Goal: Check status: Check status

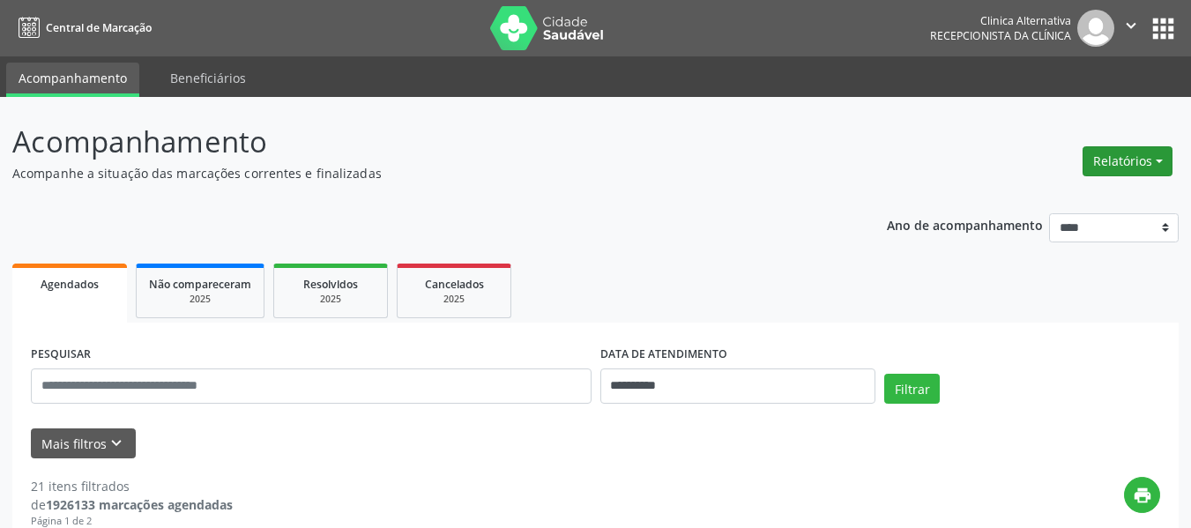
click at [1132, 161] on button "Relatórios" at bounding box center [1128, 161] width 90 height 30
click at [1090, 196] on link "Agendamentos" at bounding box center [1079, 199] width 190 height 25
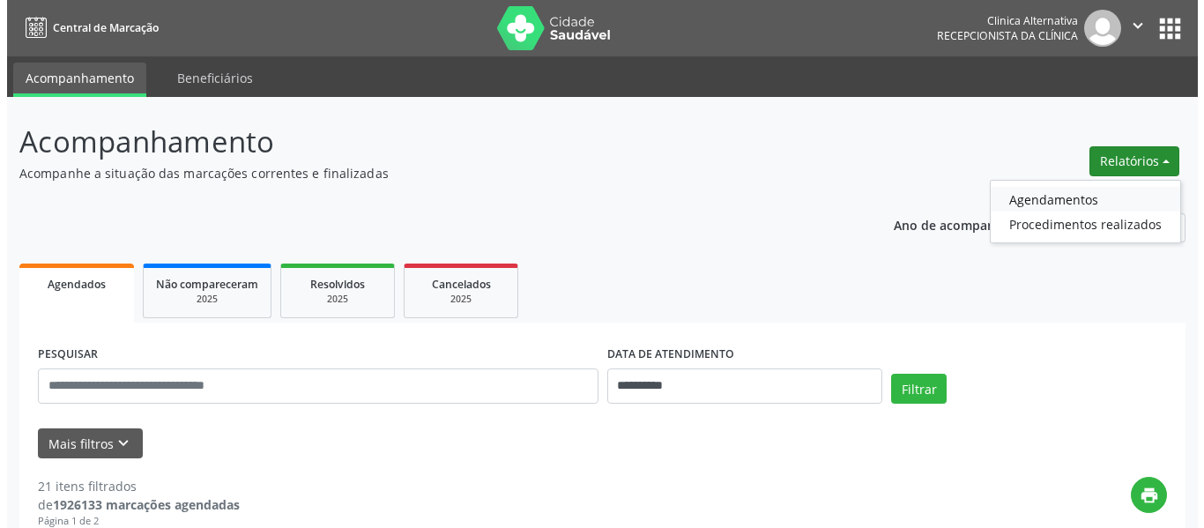
select select "*"
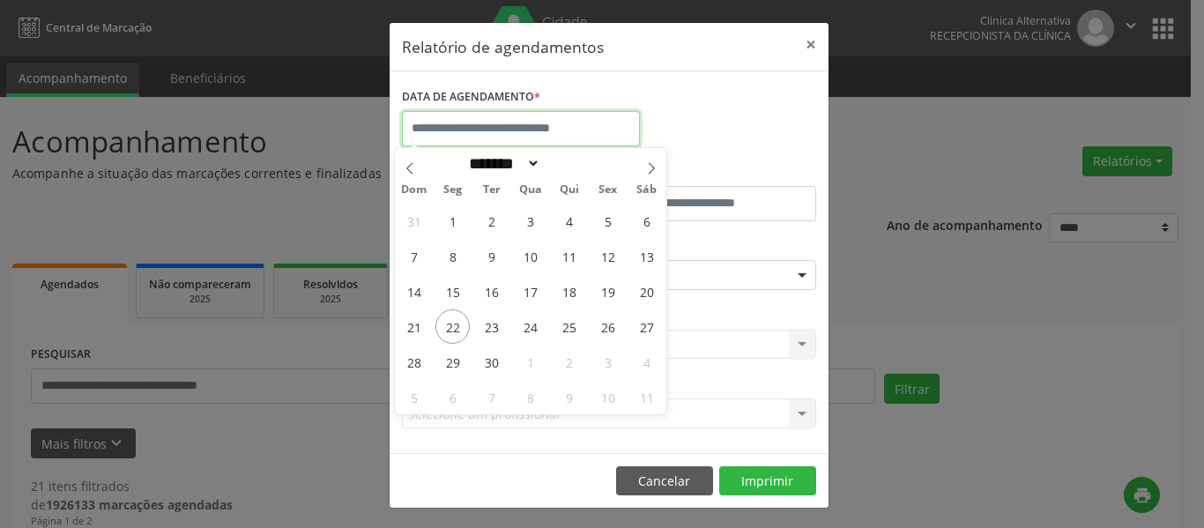
click at [621, 123] on input "text" at bounding box center [521, 128] width 238 height 35
click at [608, 326] on span "26" at bounding box center [608, 326] width 34 height 34
type input "**********"
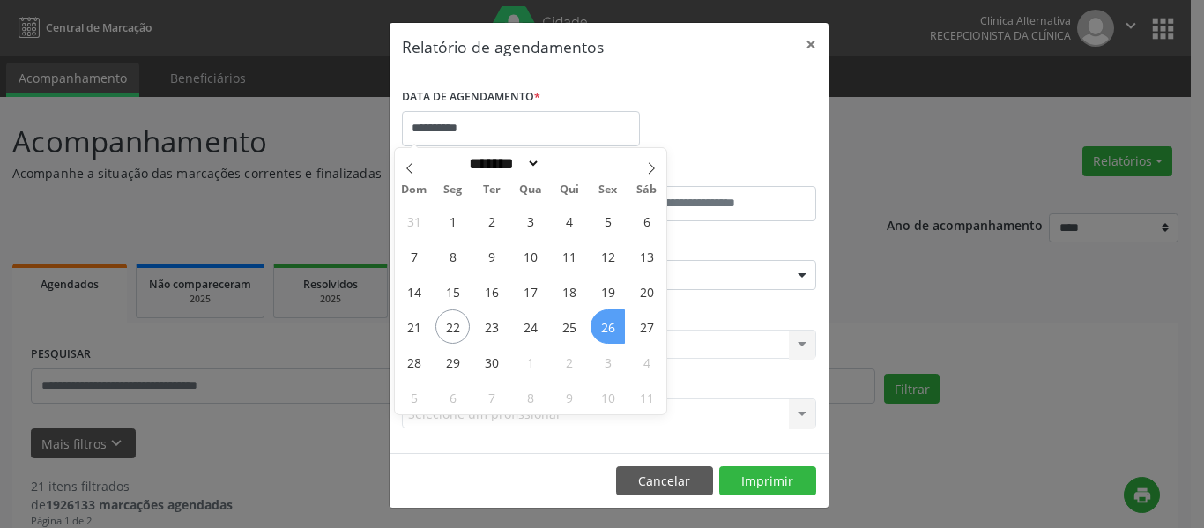
click at [616, 324] on span "26" at bounding box center [608, 326] width 34 height 34
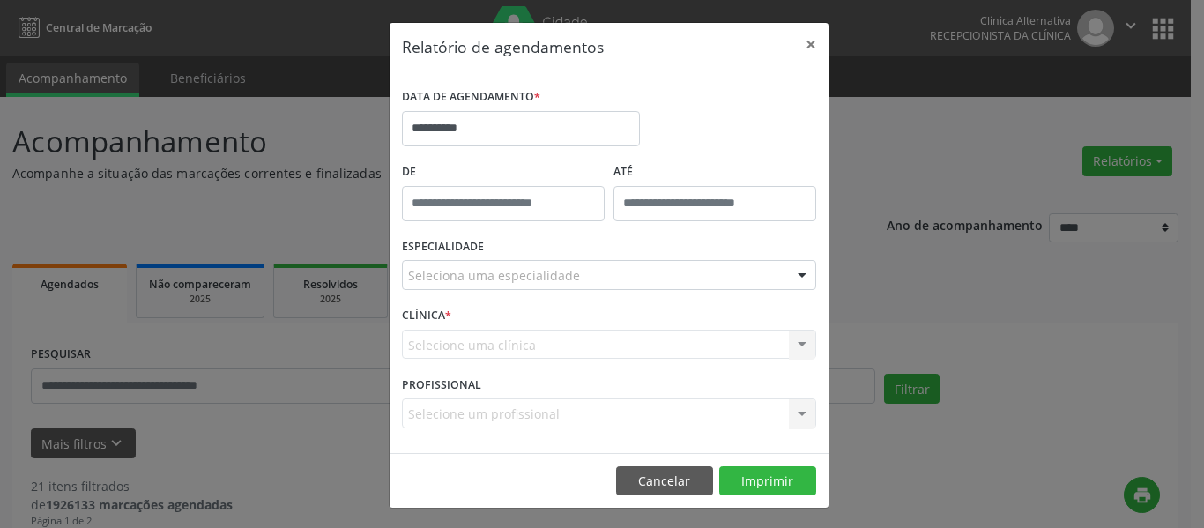
click at [795, 273] on div at bounding box center [802, 276] width 26 height 30
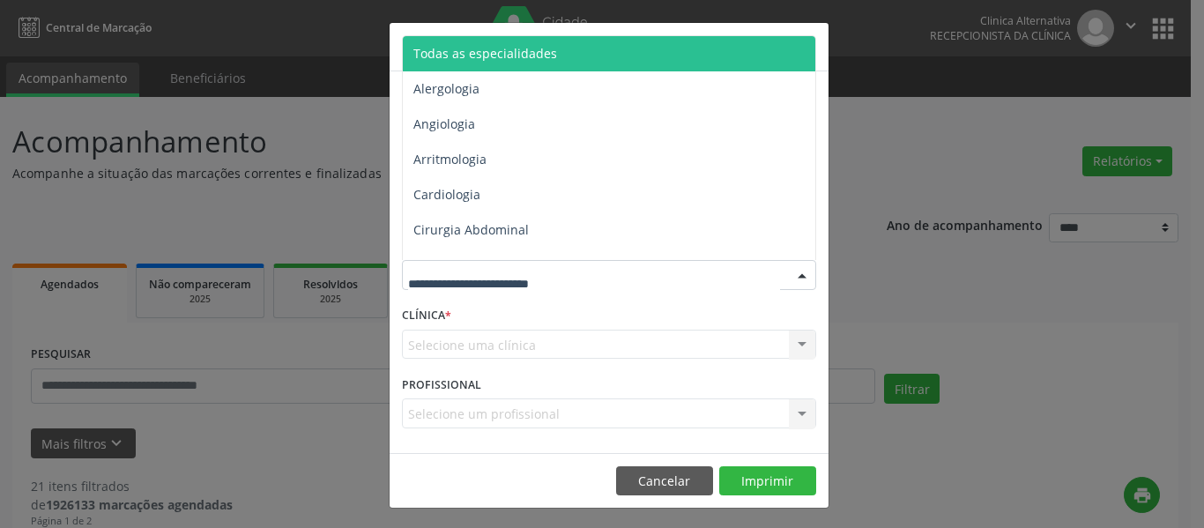
click at [594, 61] on span "Todas as especialidades" at bounding box center [610, 53] width 415 height 35
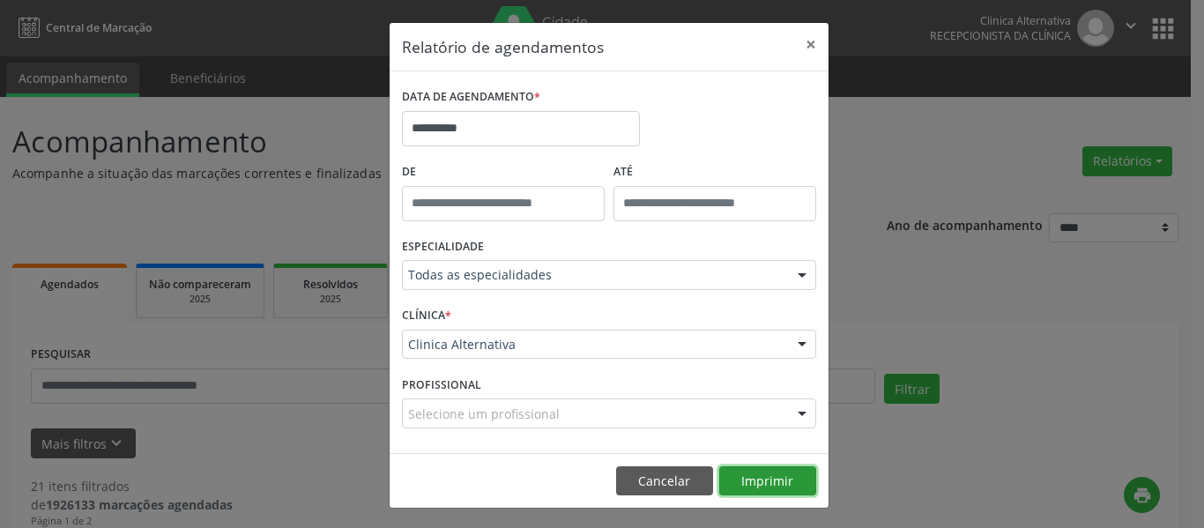
click at [777, 483] on button "Imprimir" at bounding box center [767, 481] width 97 height 30
